Goal: Transaction & Acquisition: Book appointment/travel/reservation

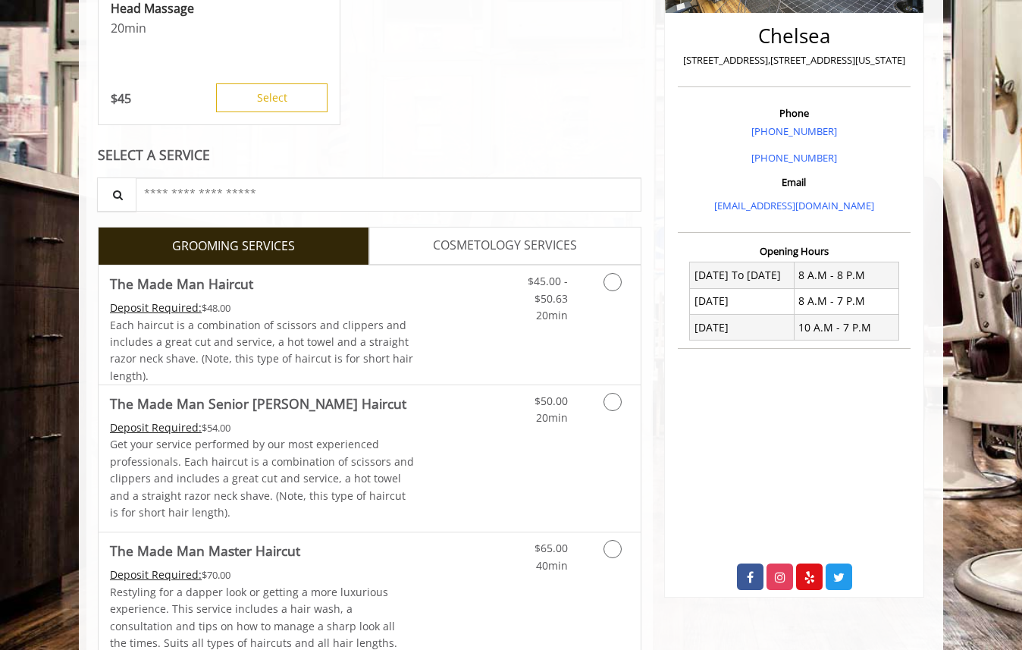
scroll to position [378, 0]
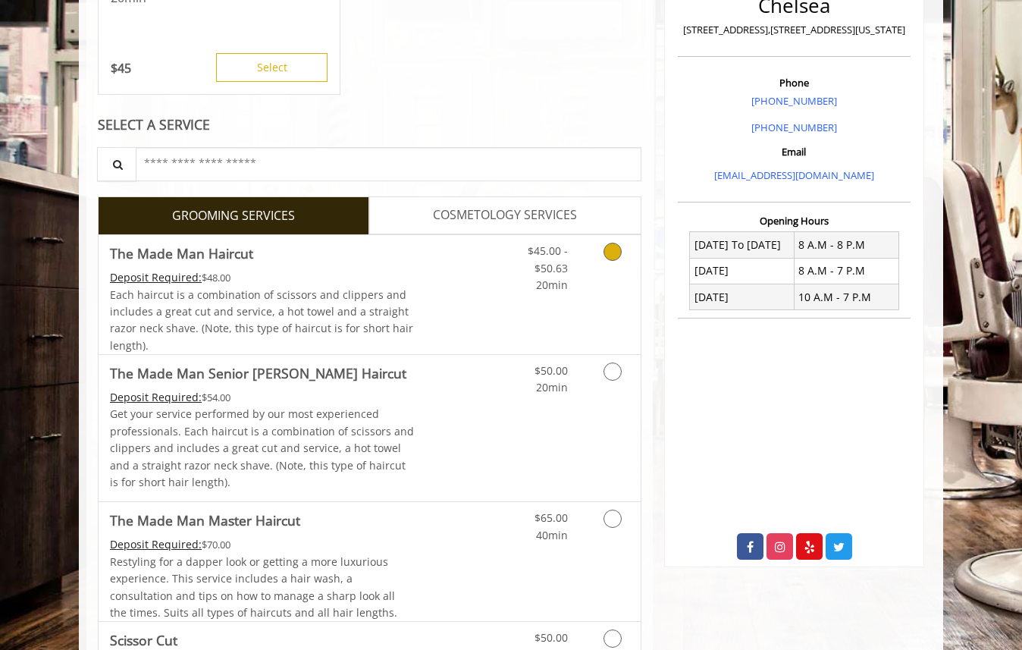
click at [607, 257] on icon "Grooming services" at bounding box center [613, 252] width 18 height 18
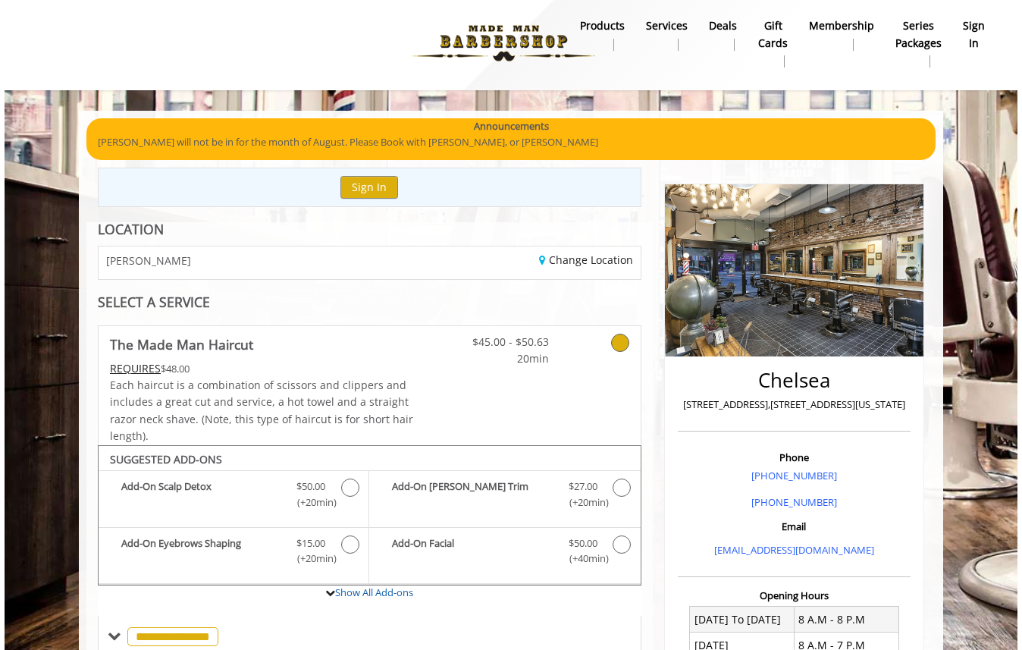
scroll to position [0, 0]
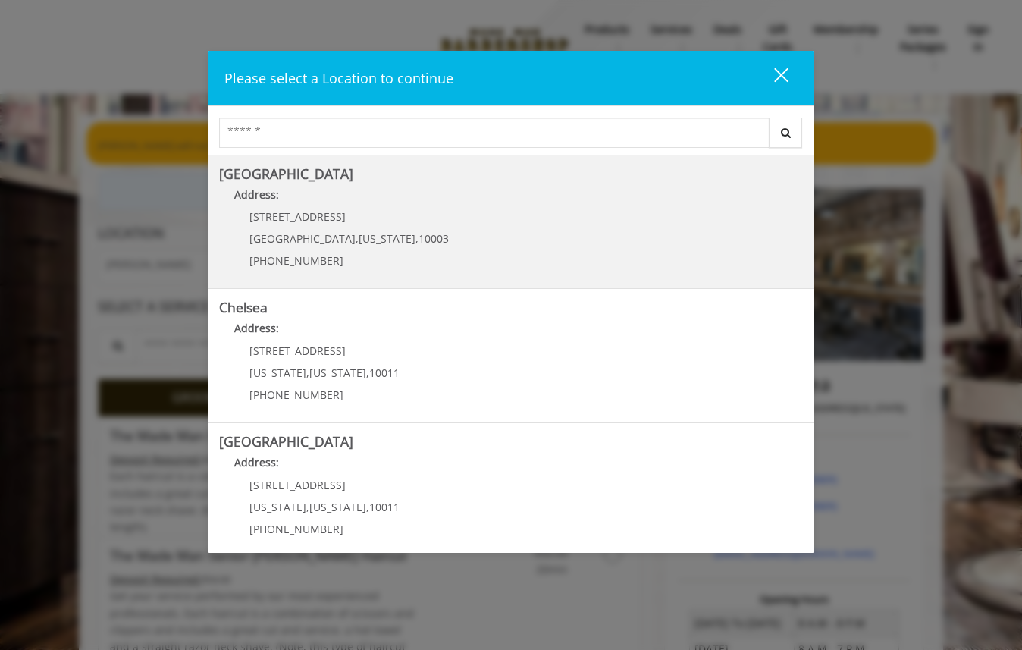
click at [286, 225] on div "[STREET_ADDRESS][US_STATE] (212) 598-1840" at bounding box center [337, 244] width 237 height 66
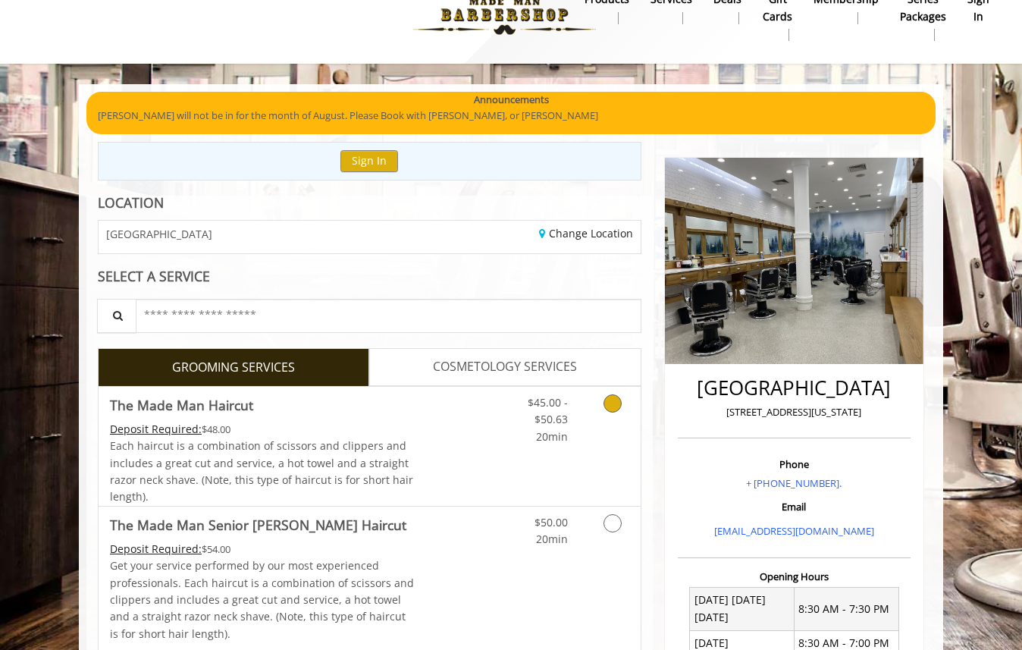
click at [601, 400] on link "Grooming services" at bounding box center [610, 416] width 39 height 58
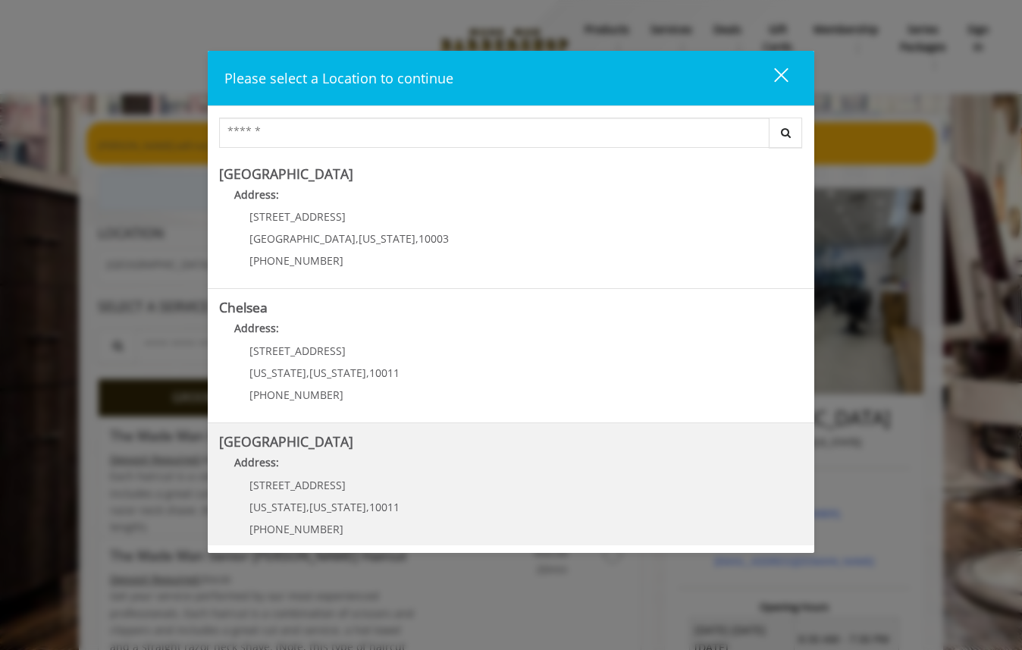
click at [380, 504] on span "10011" at bounding box center [384, 507] width 30 height 14
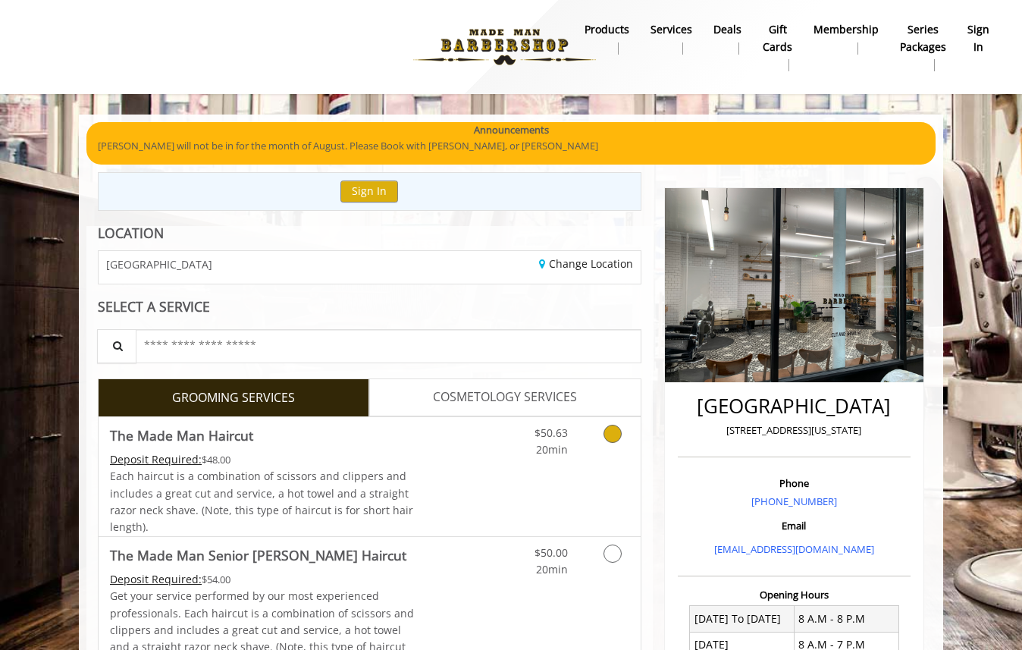
click at [611, 428] on icon "Grooming services" at bounding box center [613, 434] width 18 height 18
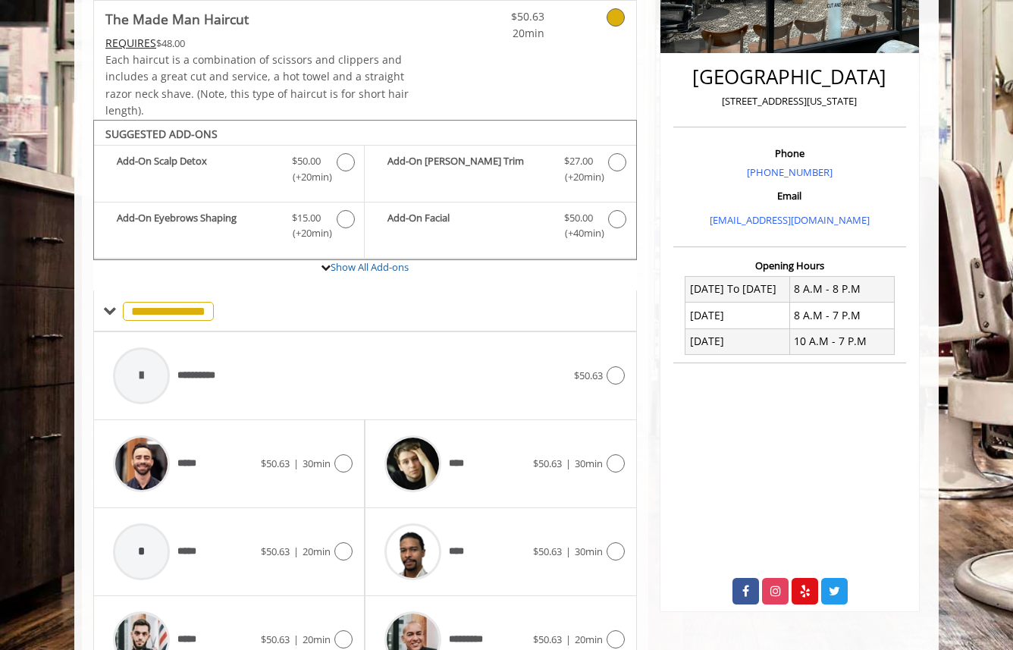
scroll to position [416, 0]
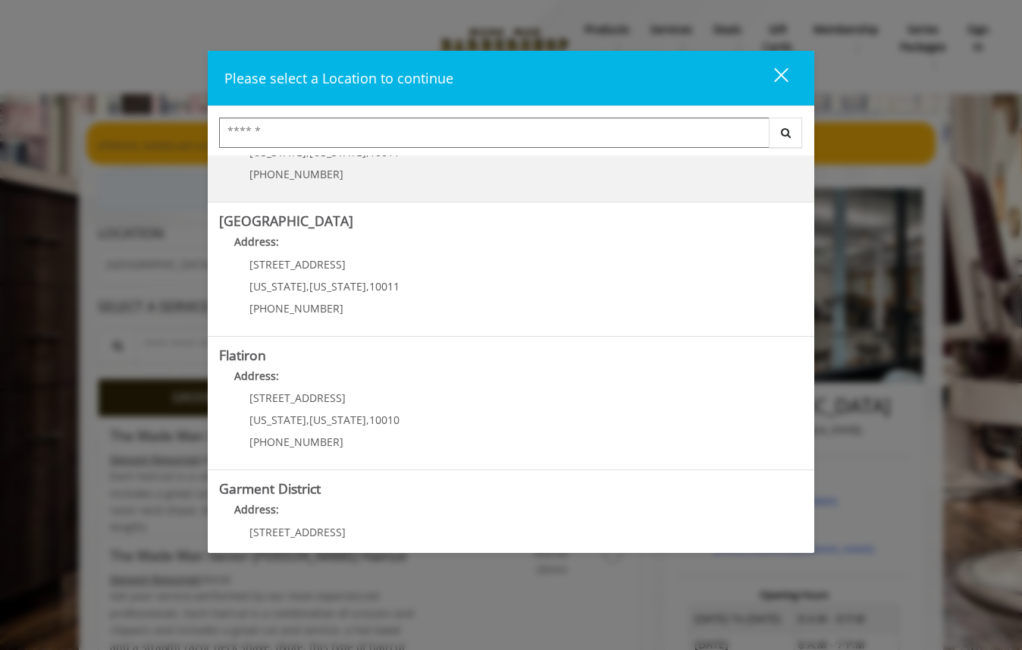
scroll to position [280, 0]
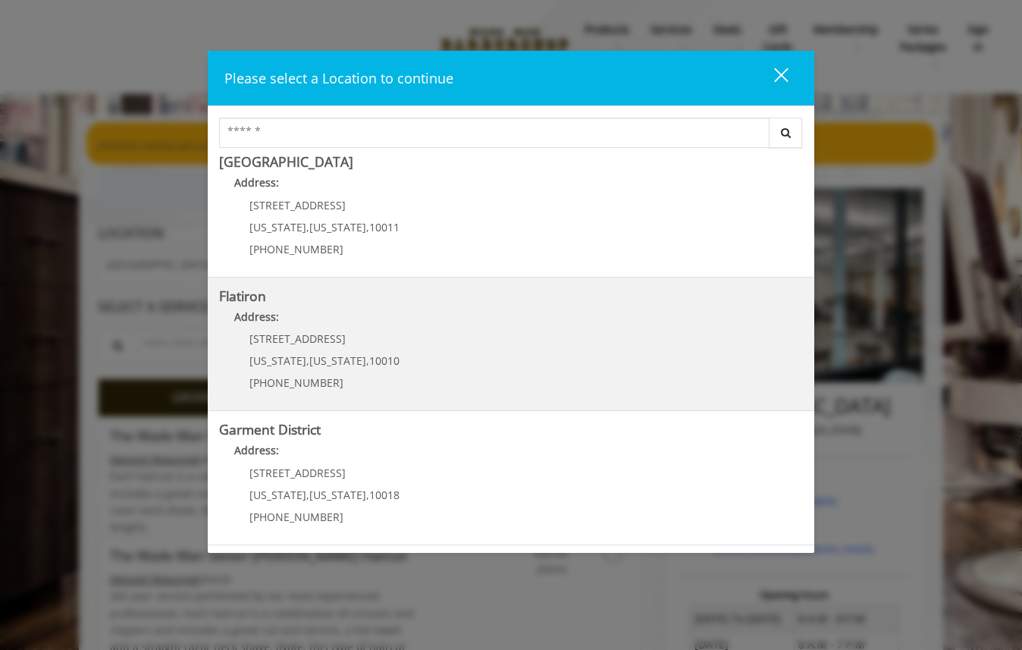
click at [388, 367] on div "10 E 23rd St New York , New York , 10010 (917) 475-1765" at bounding box center [313, 366] width 188 height 66
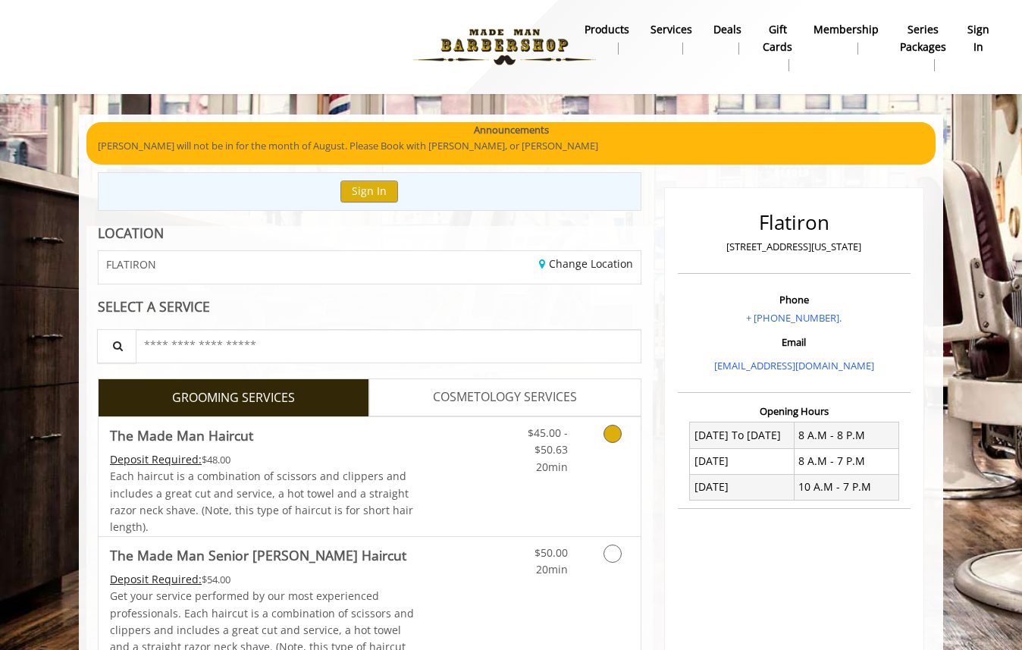
click at [607, 434] on icon "Grooming services" at bounding box center [613, 434] width 18 height 18
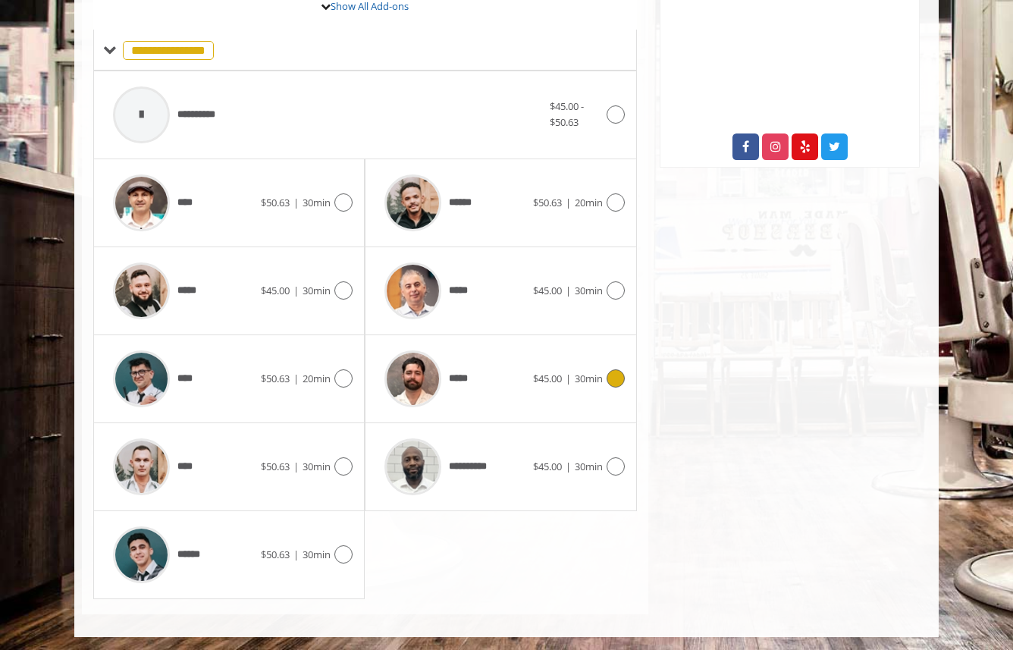
scroll to position [591, 0]
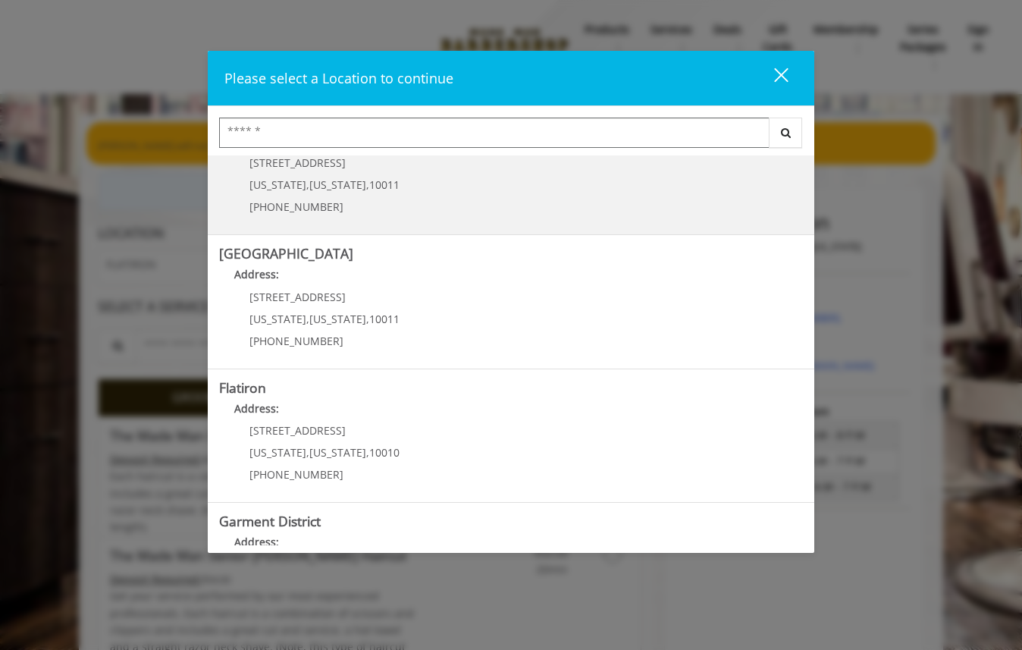
scroll to position [280, 0]
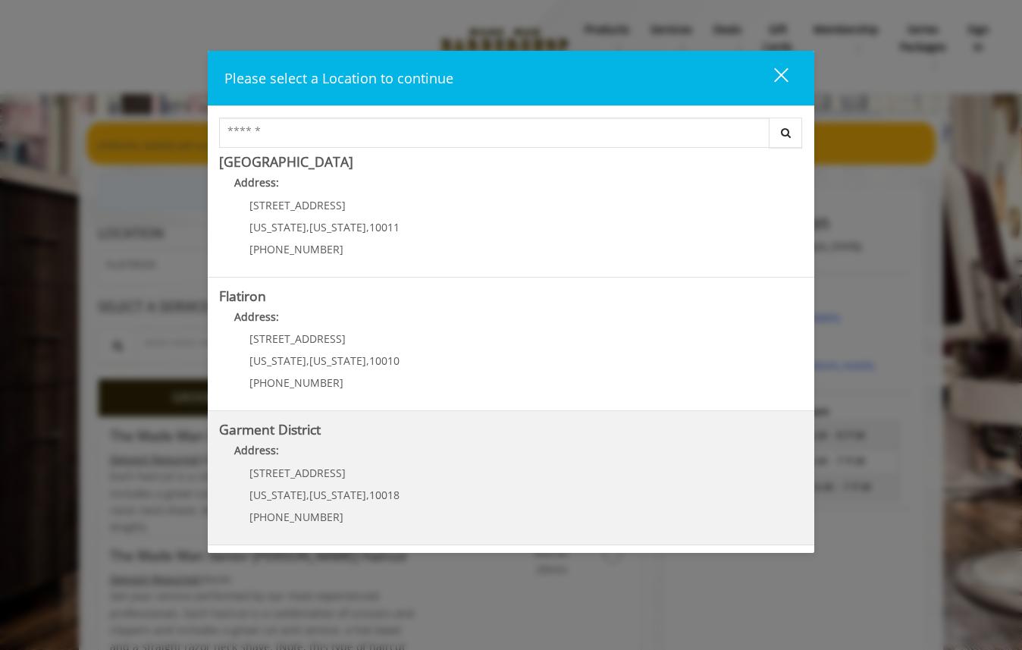
click at [415, 473] on District "Garment District Address: 1400 Broadway New York , New York , 10018 (212) 997-4…" at bounding box center [511, 477] width 584 height 111
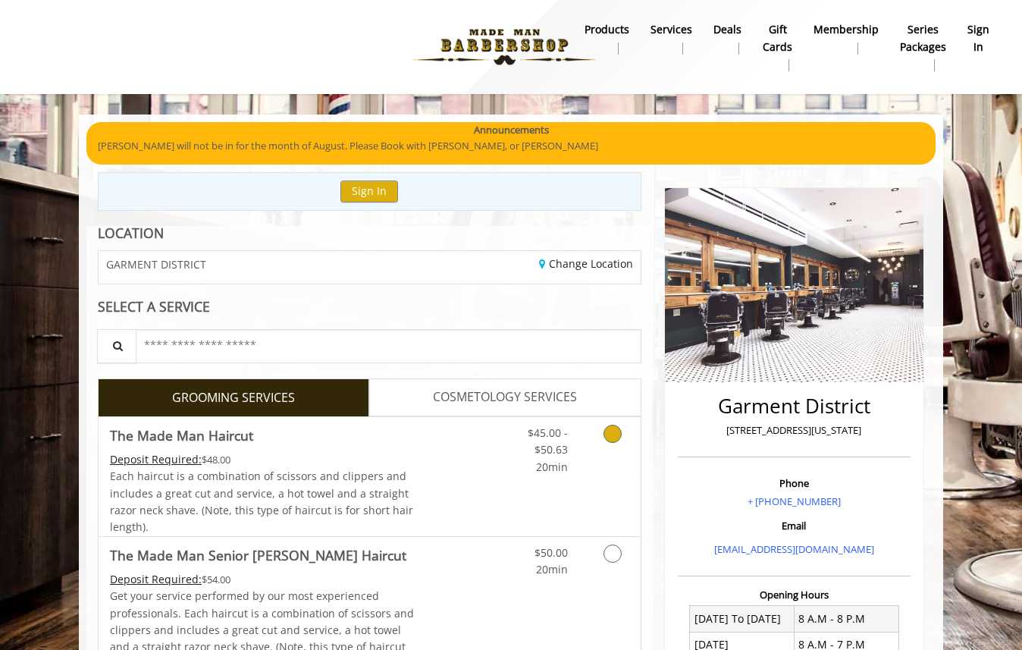
click at [611, 437] on icon "Grooming services" at bounding box center [613, 434] width 18 height 18
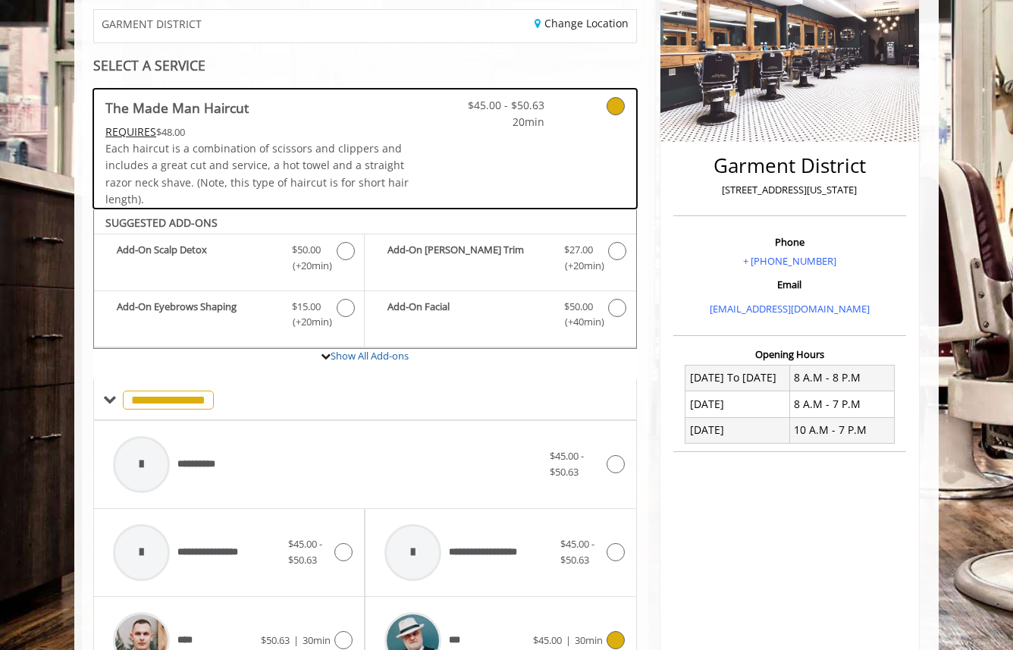
scroll to position [151, 0]
